Goal: Information Seeking & Learning: Learn about a topic

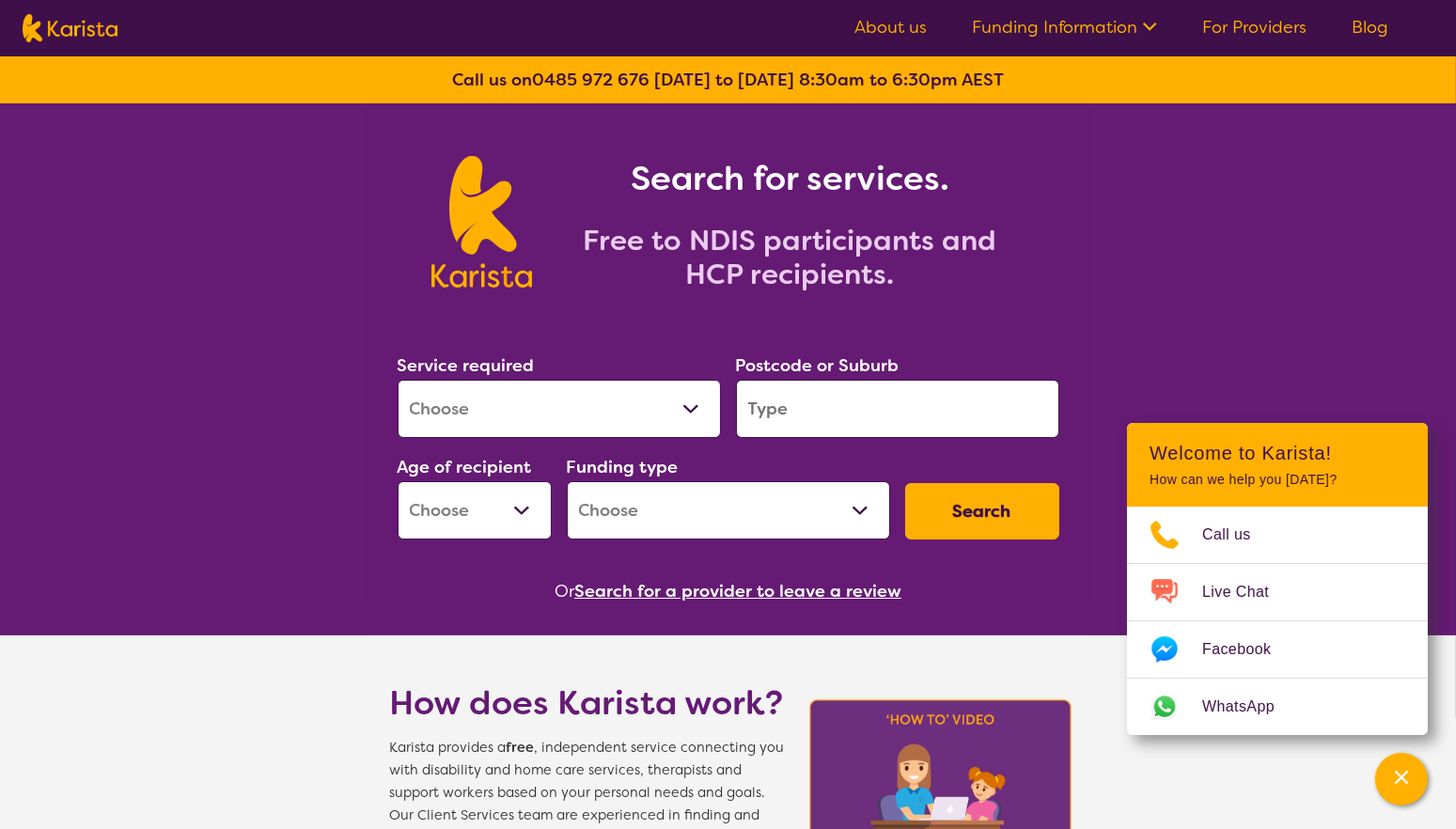
click at [590, 404] on select "Allied Health Assistant Assessment ([MEDICAL_DATA] or [MEDICAL_DATA]) Behaviour…" at bounding box center [559, 409] width 323 height 58
select select "Employment Support"
click at [398, 380] on select "Allied Health Assistant Assessment ([MEDICAL_DATA] or [MEDICAL_DATA]) Behaviour…" at bounding box center [559, 409] width 323 height 58
click at [818, 416] on input "search" at bounding box center [898, 409] width 323 height 58
click at [551, 411] on select "Allied Health Assistant Assessment ([MEDICAL_DATA] or [MEDICAL_DATA]) Behaviour…" at bounding box center [559, 409] width 323 height 58
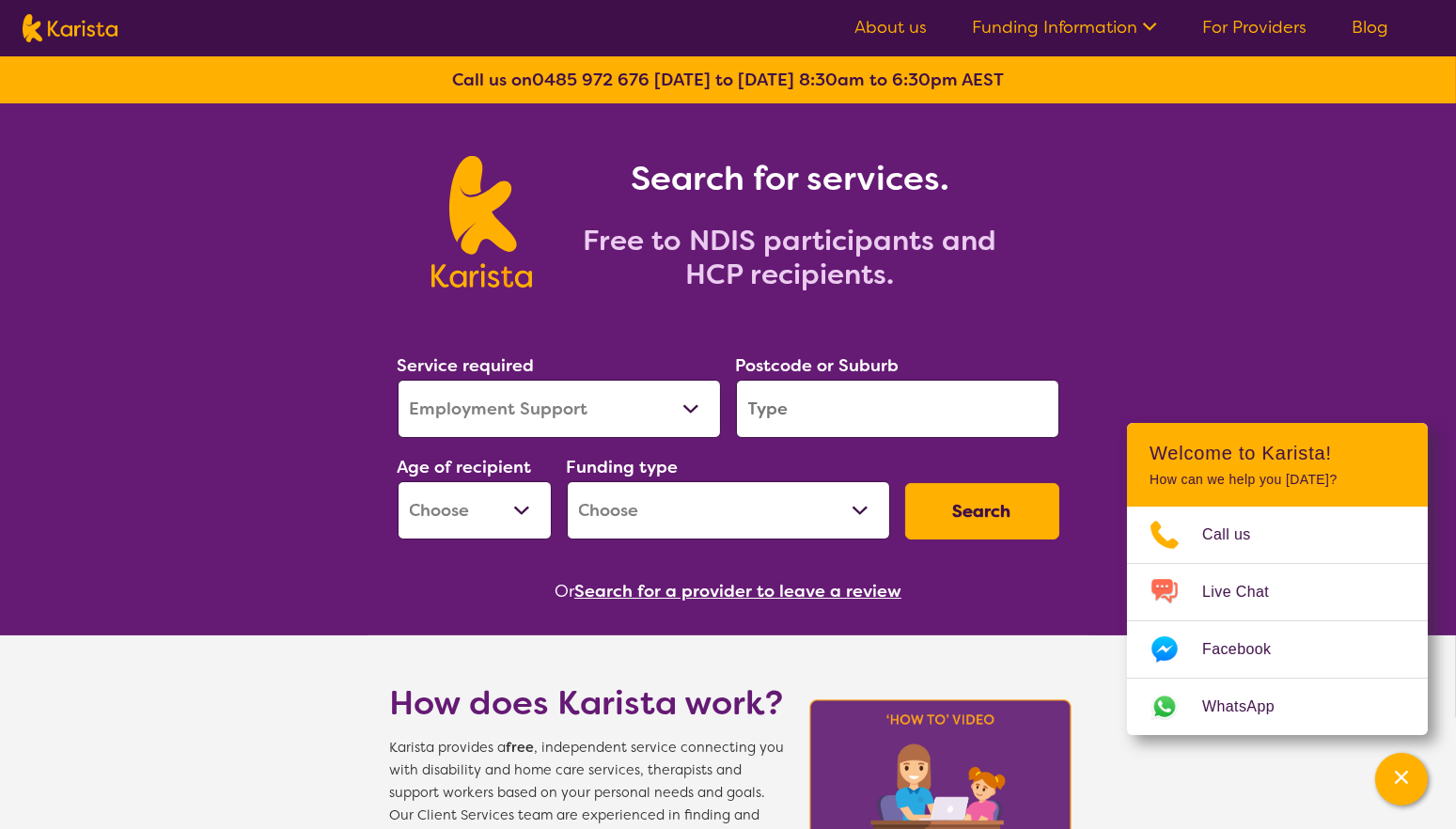
click at [398, 380] on select "Allied Health Assistant Assessment ([MEDICAL_DATA] or [MEDICAL_DATA]) Behaviour…" at bounding box center [559, 409] width 323 height 58
click at [786, 406] on input "search" at bounding box center [898, 409] width 323 height 58
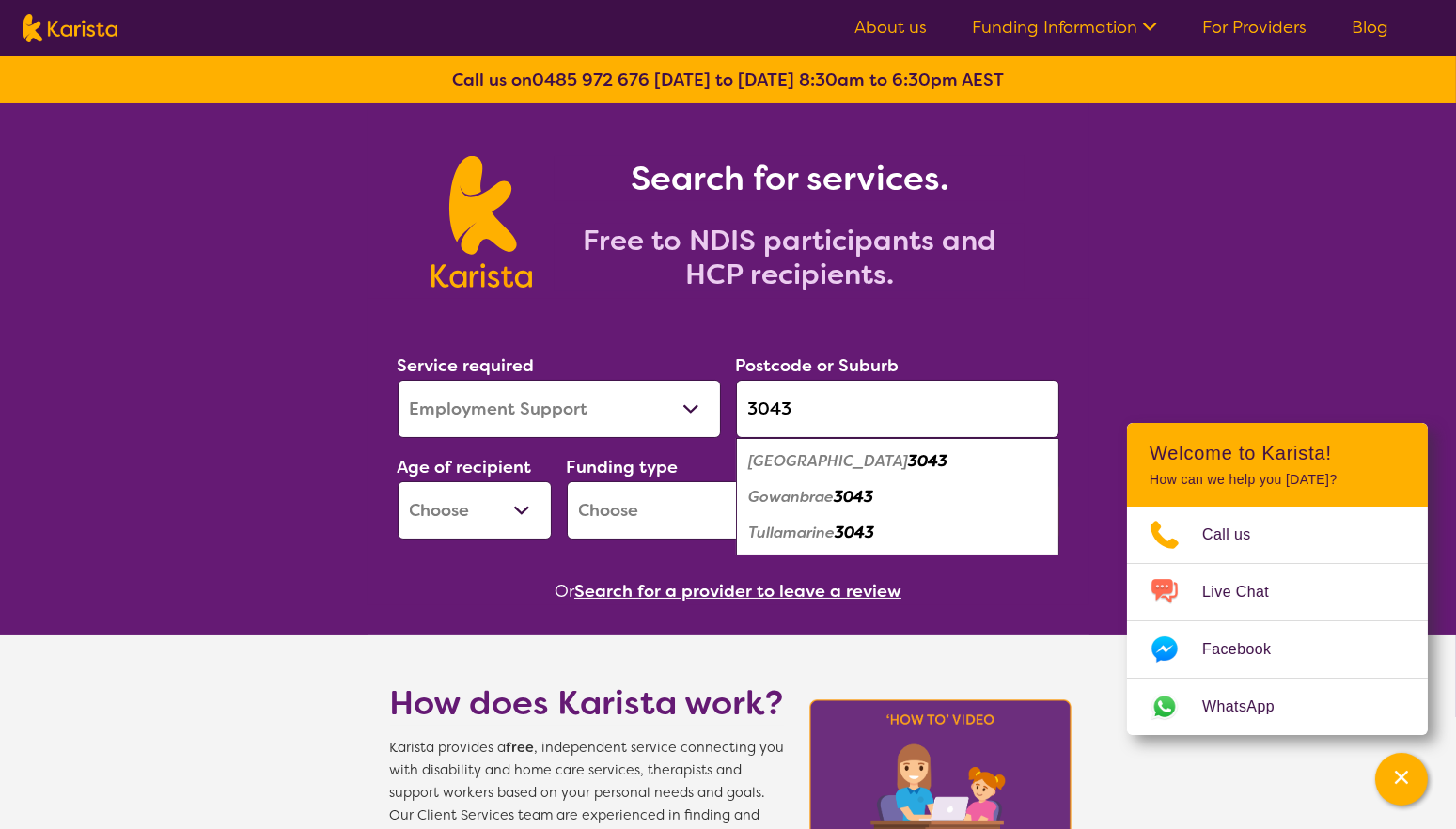
click at [777, 451] on em "[GEOGRAPHIC_DATA]" at bounding box center [828, 460] width 160 height 19
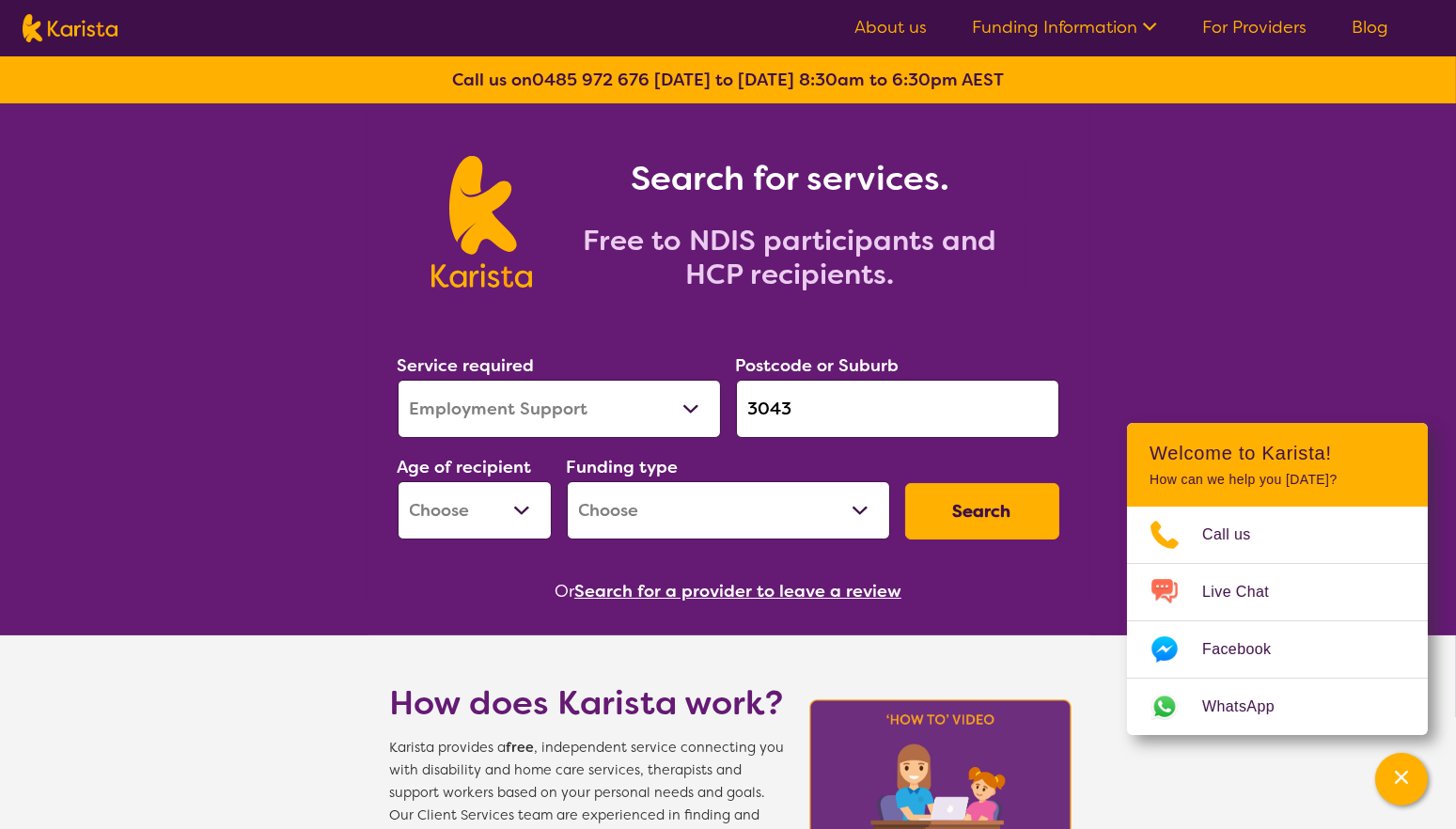
click at [837, 406] on input "3043" at bounding box center [898, 409] width 323 height 58
click at [565, 406] on select "Allied Health Assistant Assessment ([MEDICAL_DATA] or [MEDICAL_DATA]) Behaviour…" at bounding box center [559, 409] width 323 height 58
click at [895, 438] on div "Postcode or Suburb 3043" at bounding box center [898, 395] width 339 height 102
click at [849, 418] on input "3043" at bounding box center [898, 409] width 323 height 58
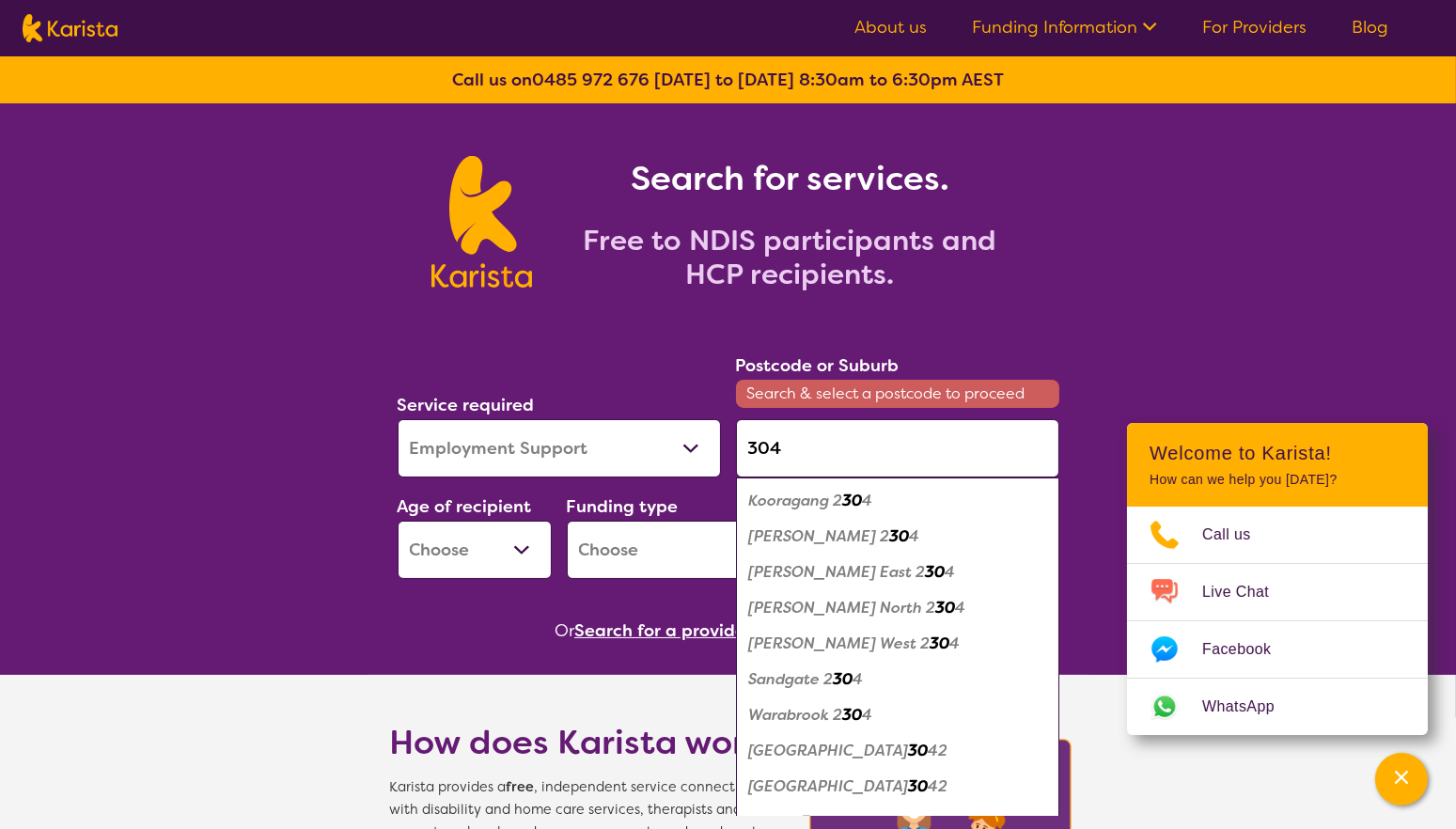
type input "3043"
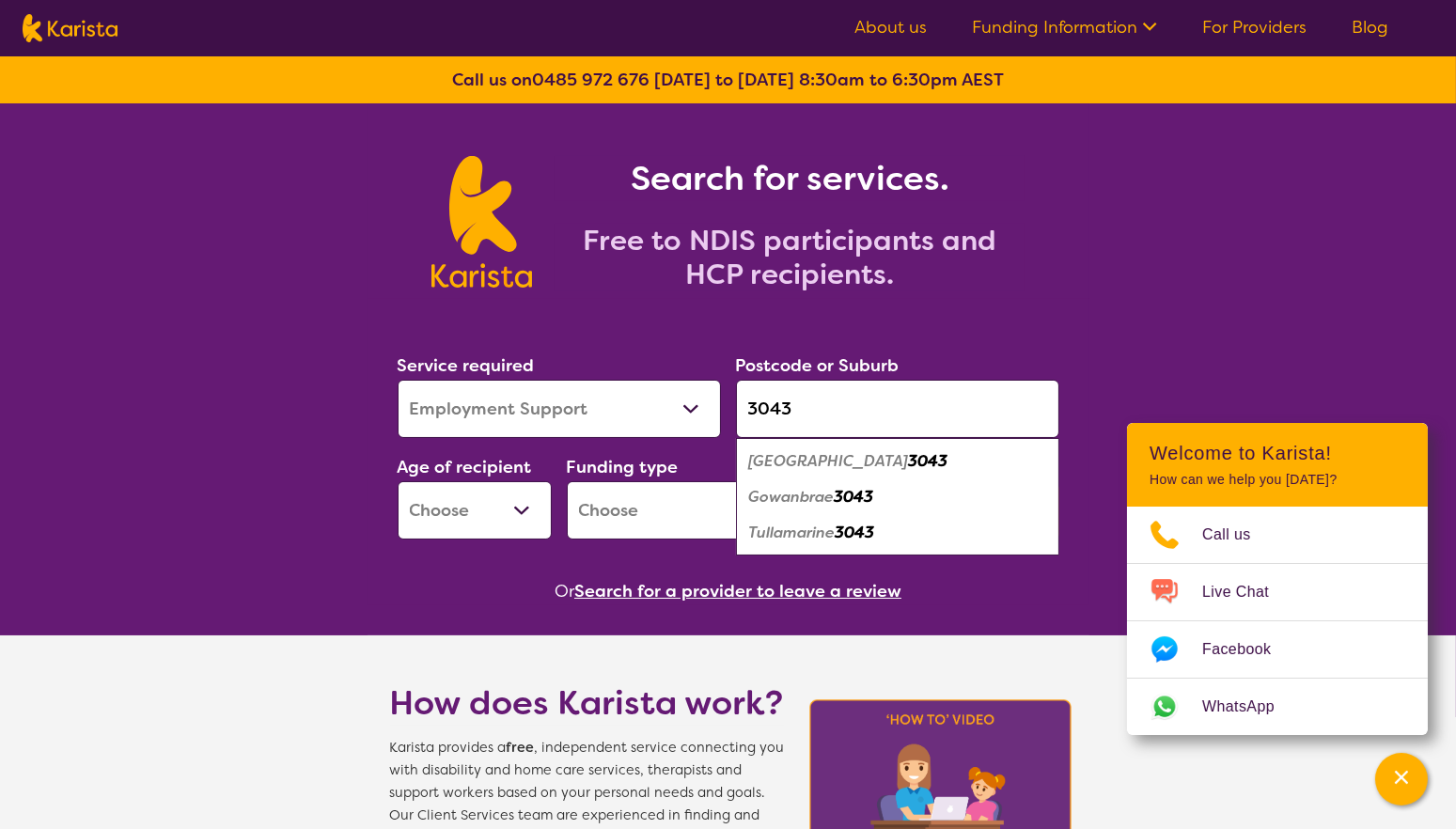
click at [761, 458] on em "[GEOGRAPHIC_DATA]" at bounding box center [828, 460] width 160 height 19
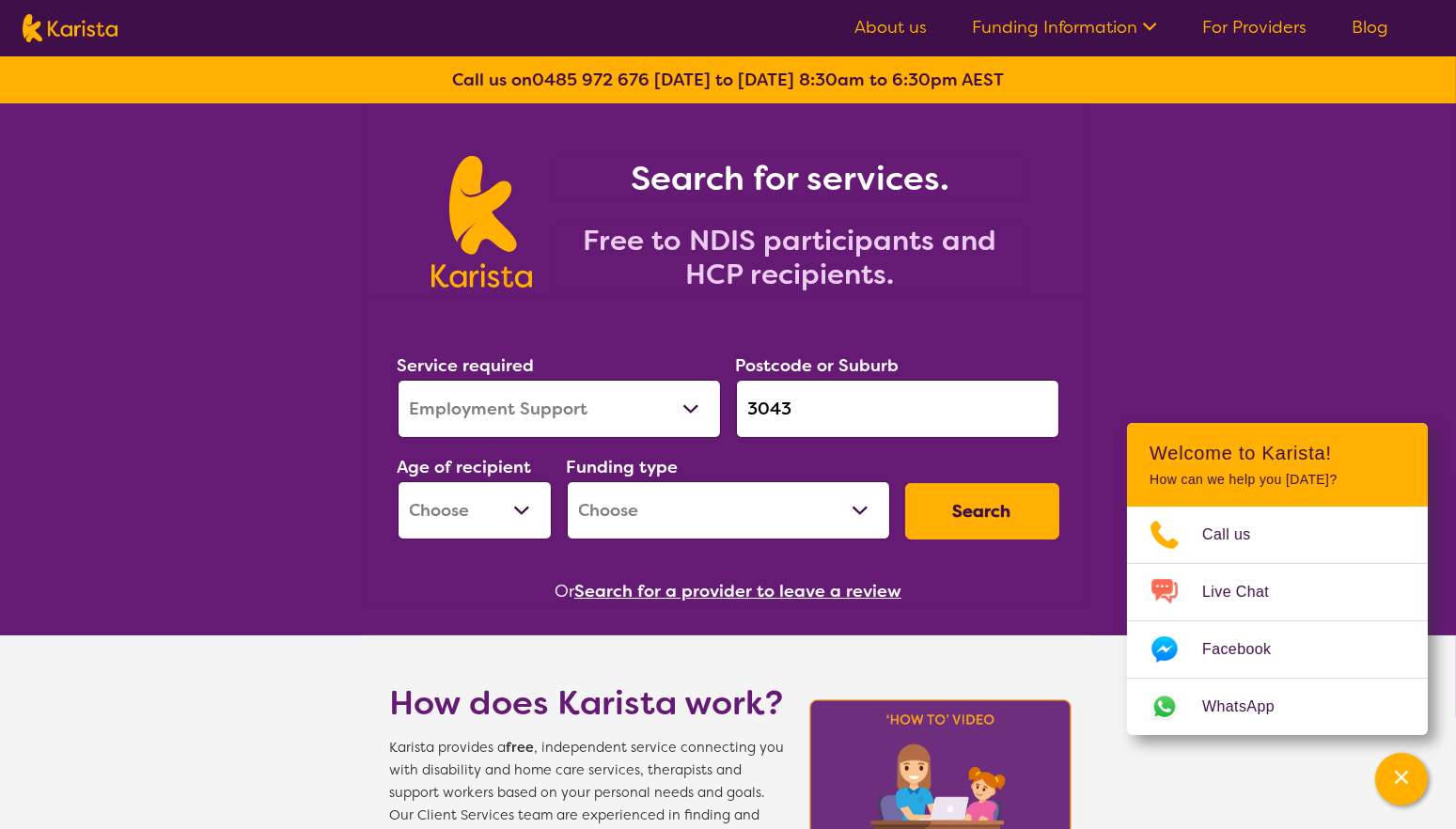
click at [442, 523] on select "Early Childhood - 0 to 9 Child - 10 to 11 Adolescent - 12 to 17 Adult - 18 to 6…" at bounding box center [474, 510] width 154 height 58
select select "AD"
click at [398, 481] on select "Early Childhood - 0 to 9 Child - 10 to 11 Adolescent - 12 to 17 Adult - 18 to 6…" at bounding box center [474, 510] width 154 height 58
click at [698, 525] on select "Home Care Package (HCP) National Disability Insurance Scheme (NDIS) I don't know" at bounding box center [728, 510] width 323 height 58
select select "NDIS"
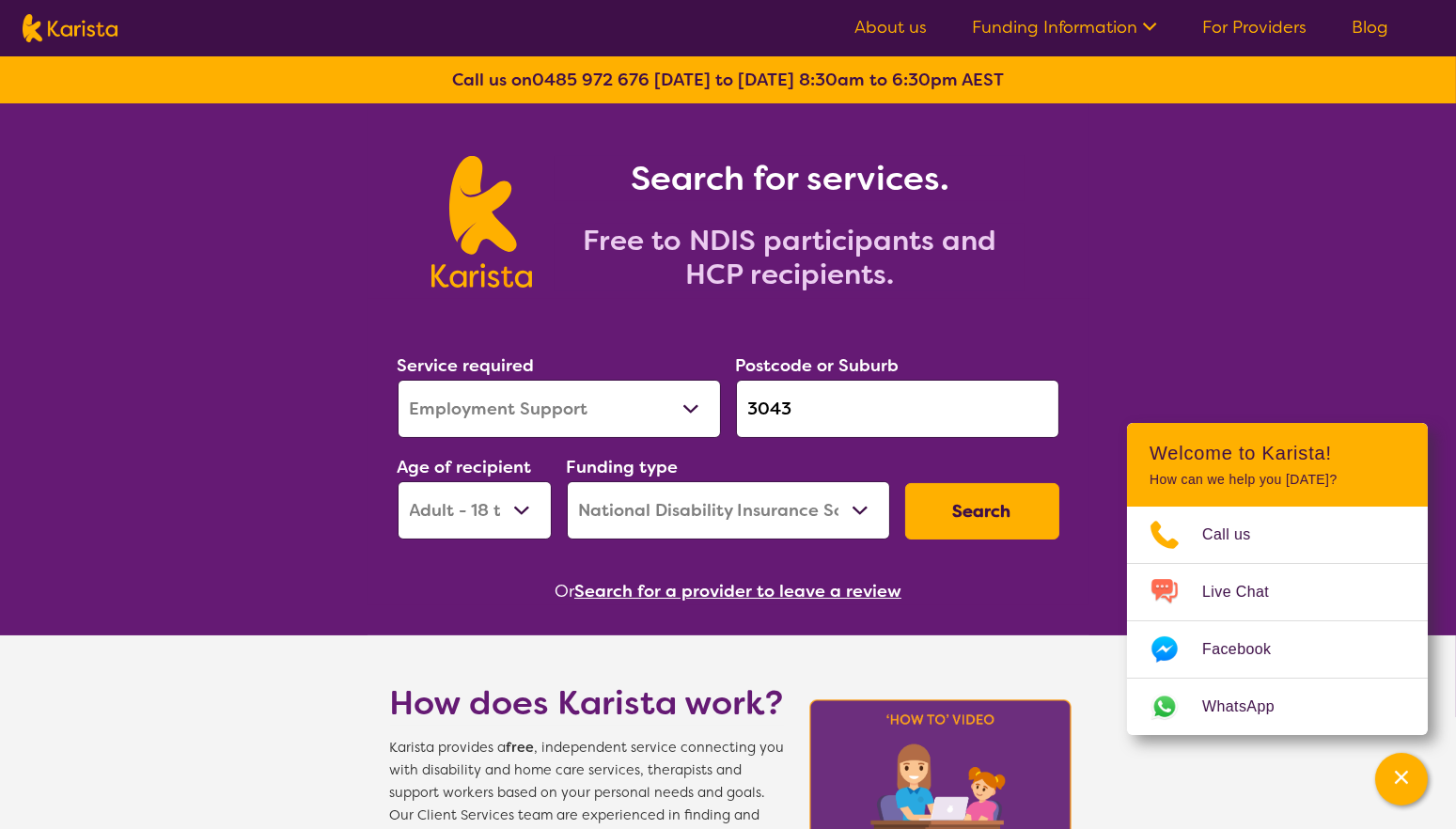
click at [567, 481] on select "Home Care Package (HCP) National Disability Insurance Scheme (NDIS) I don't know" at bounding box center [728, 510] width 323 height 58
click at [954, 535] on button "Search" at bounding box center [982, 511] width 154 height 56
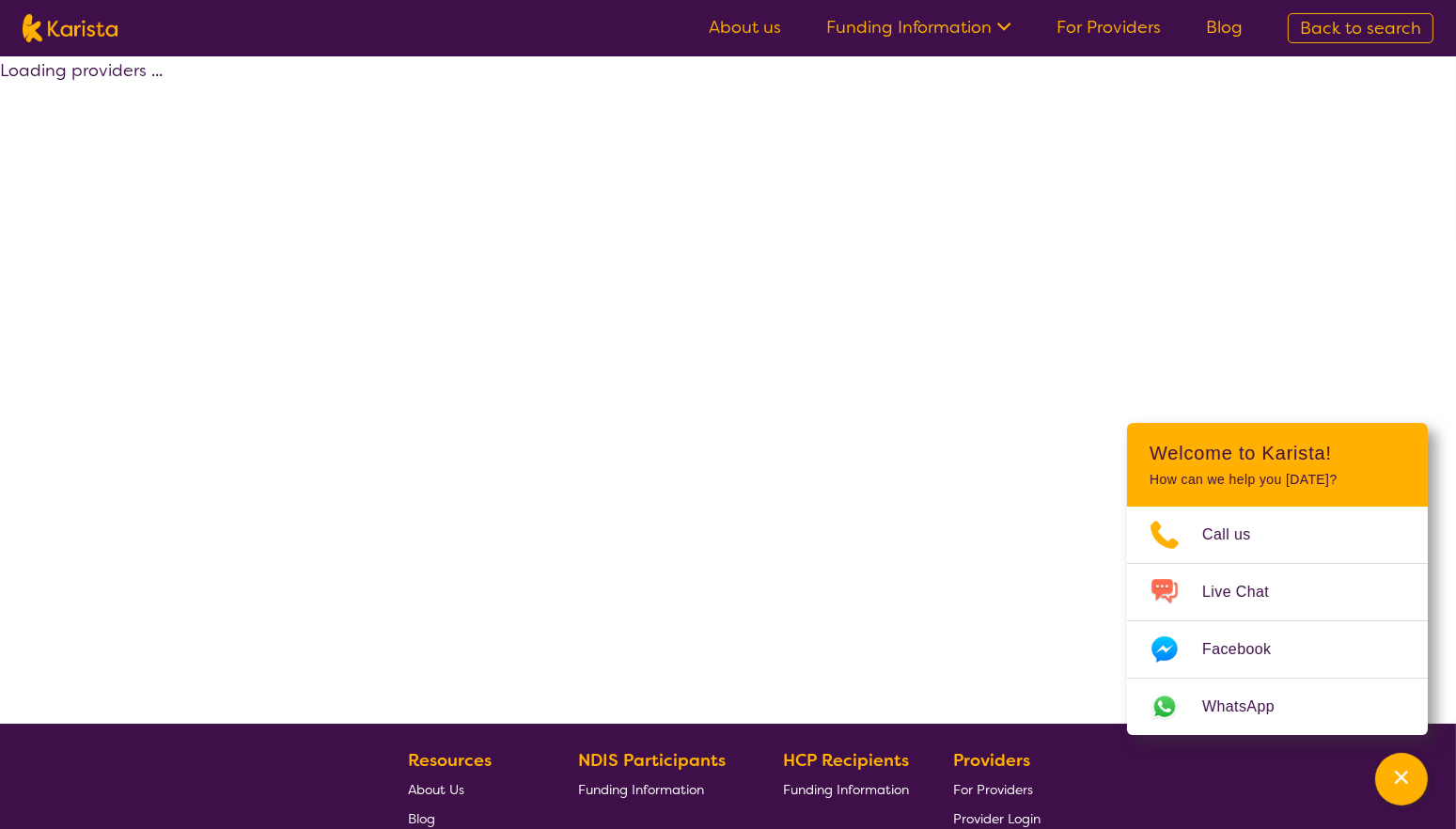
select select "by_score"
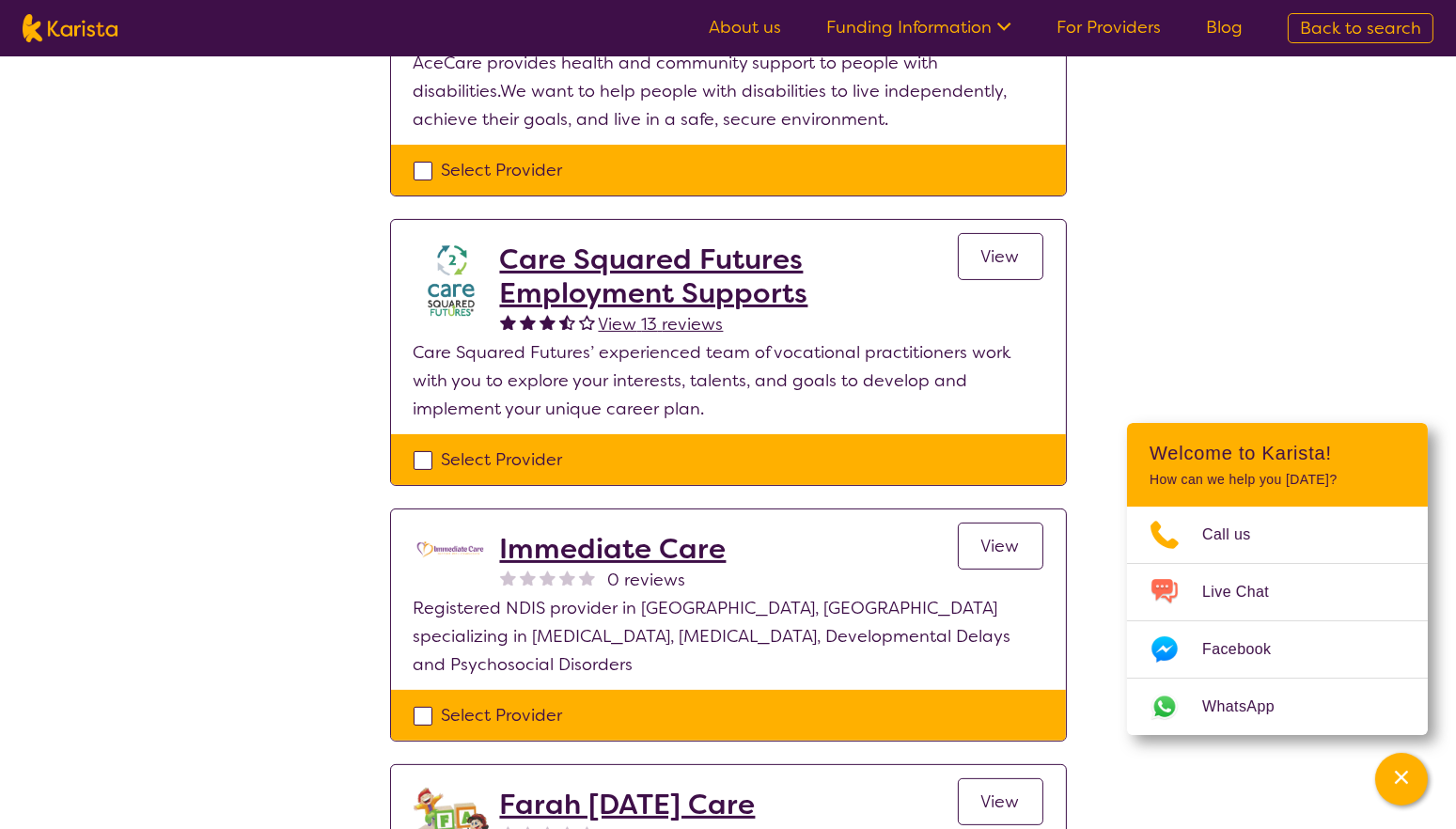
scroll to position [591, 0]
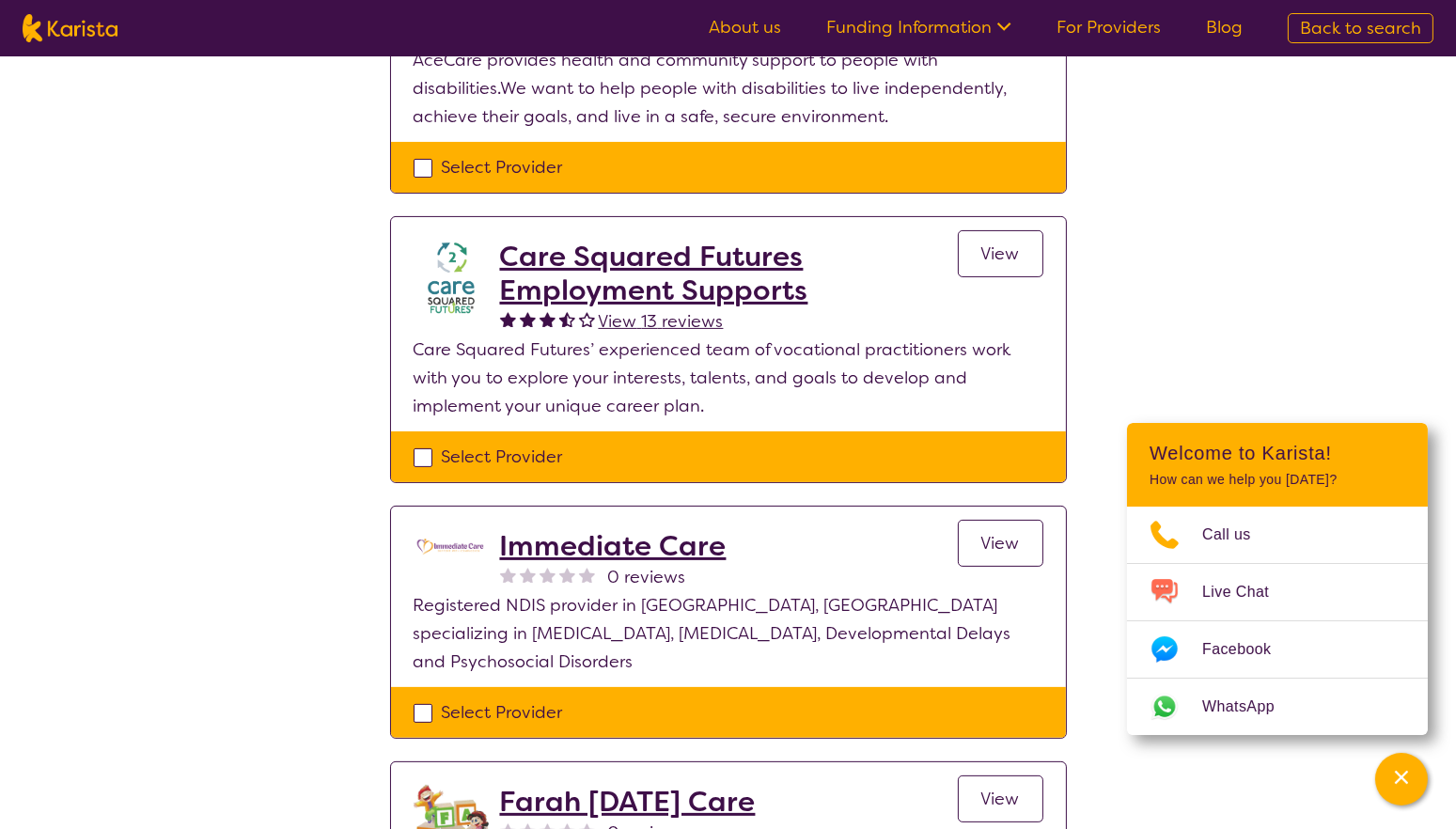
click at [651, 290] on h2 "Care Squared Futures Employment Supports" at bounding box center [728, 274] width 458 height 68
